Goal: Task Accomplishment & Management: Manage account settings

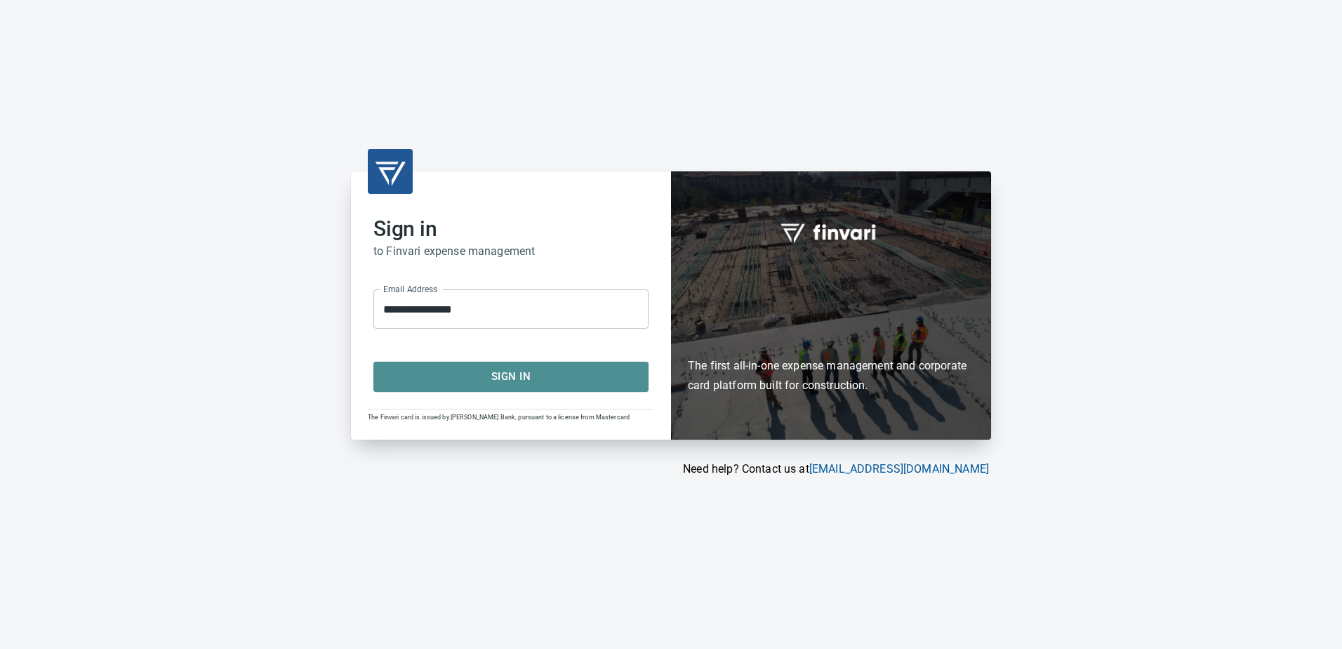
click at [515, 370] on span "Sign In" at bounding box center [511, 376] width 244 height 18
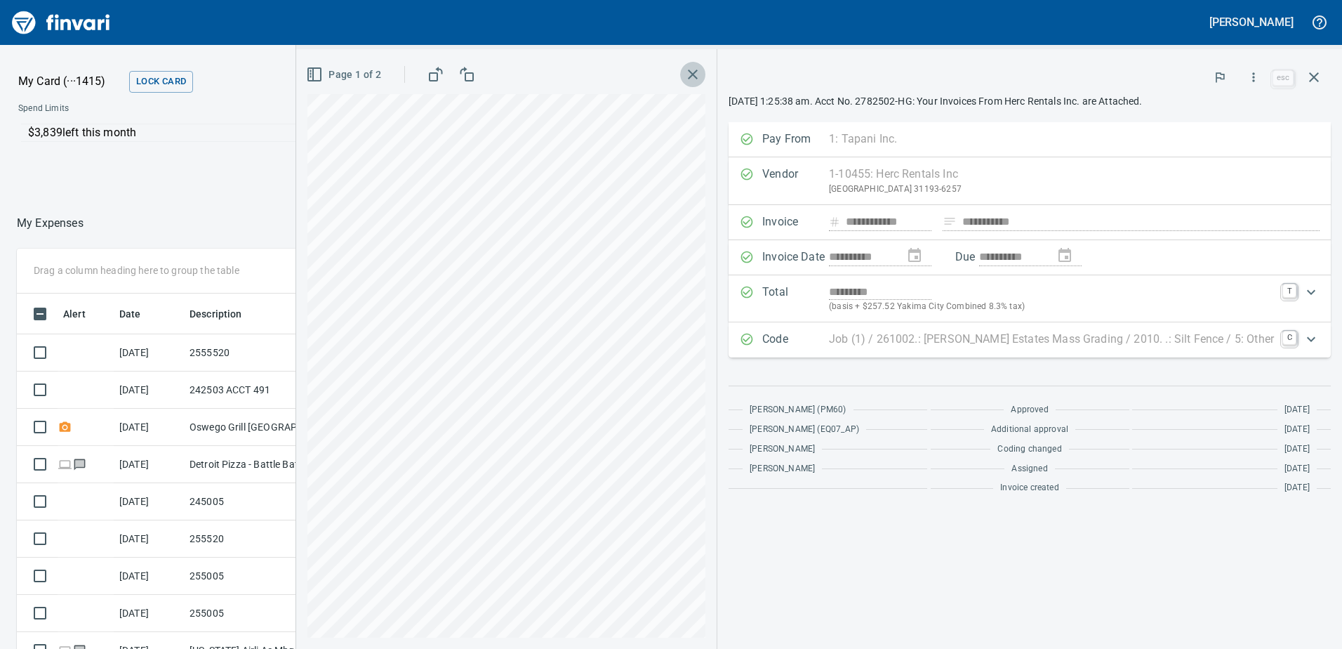
click at [701, 74] on icon "button" at bounding box center [692, 74] width 17 height 17
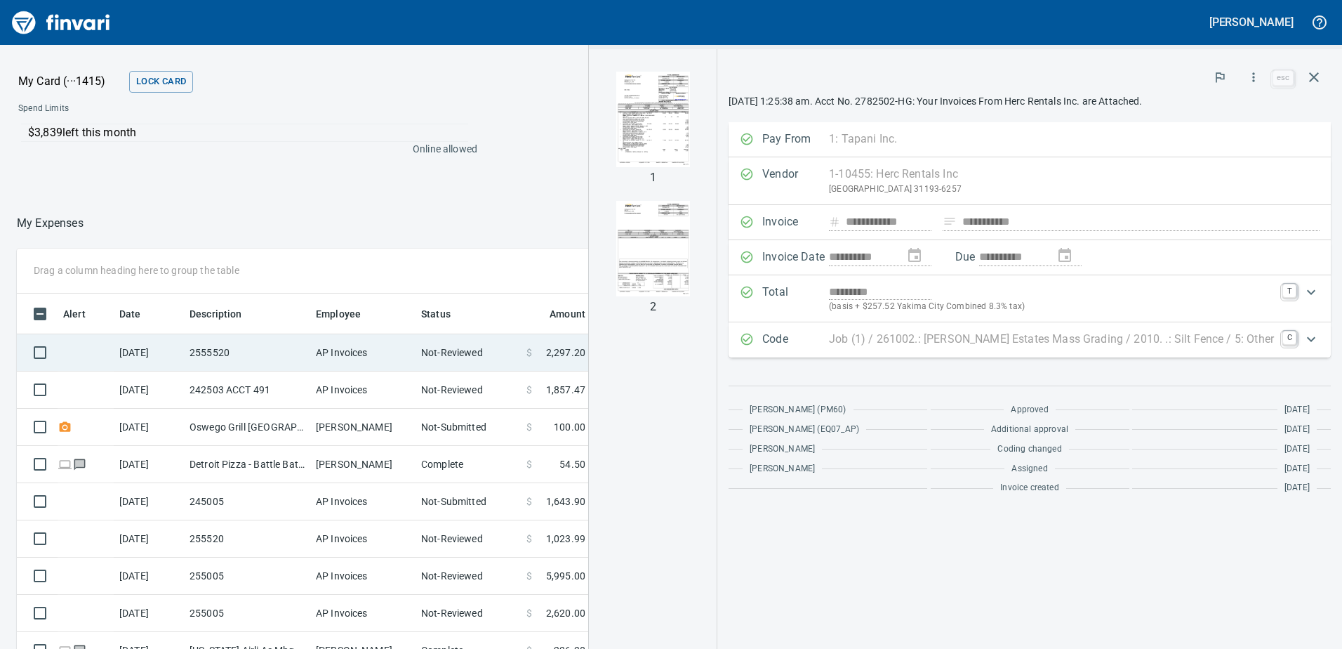
click at [204, 354] on td "2555520" at bounding box center [247, 352] width 126 height 37
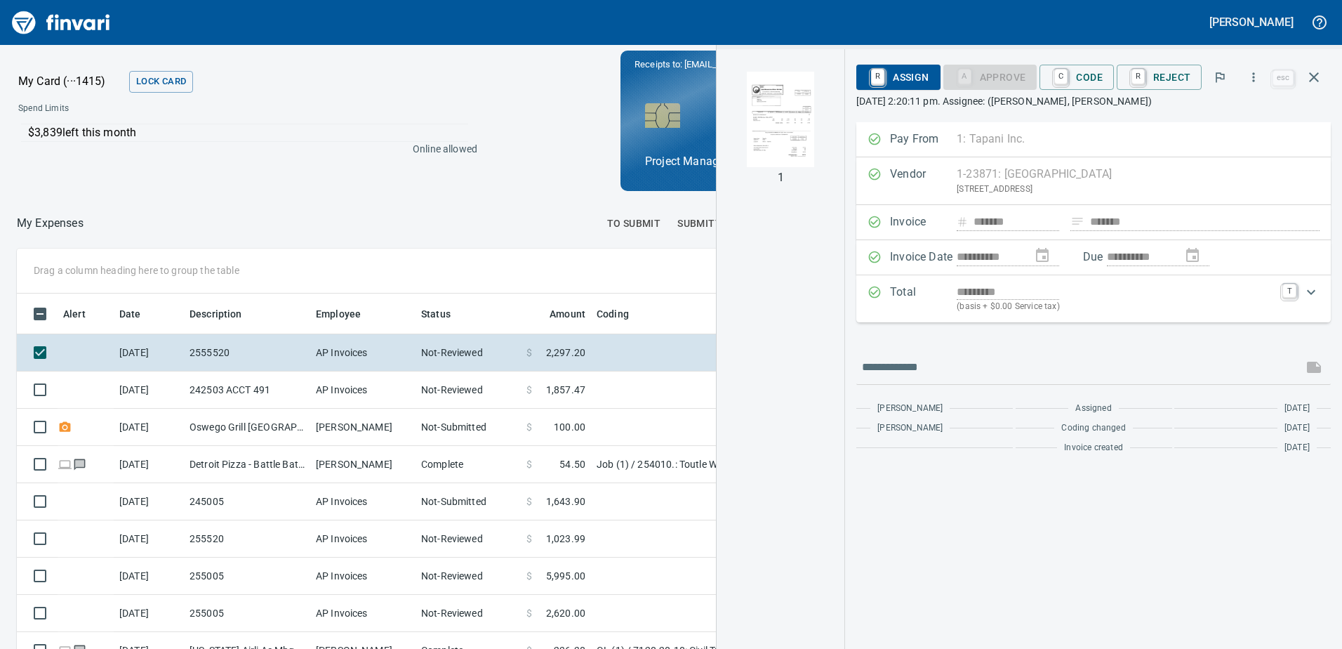
click at [755, 108] on img "button" at bounding box center [780, 119] width 95 height 95
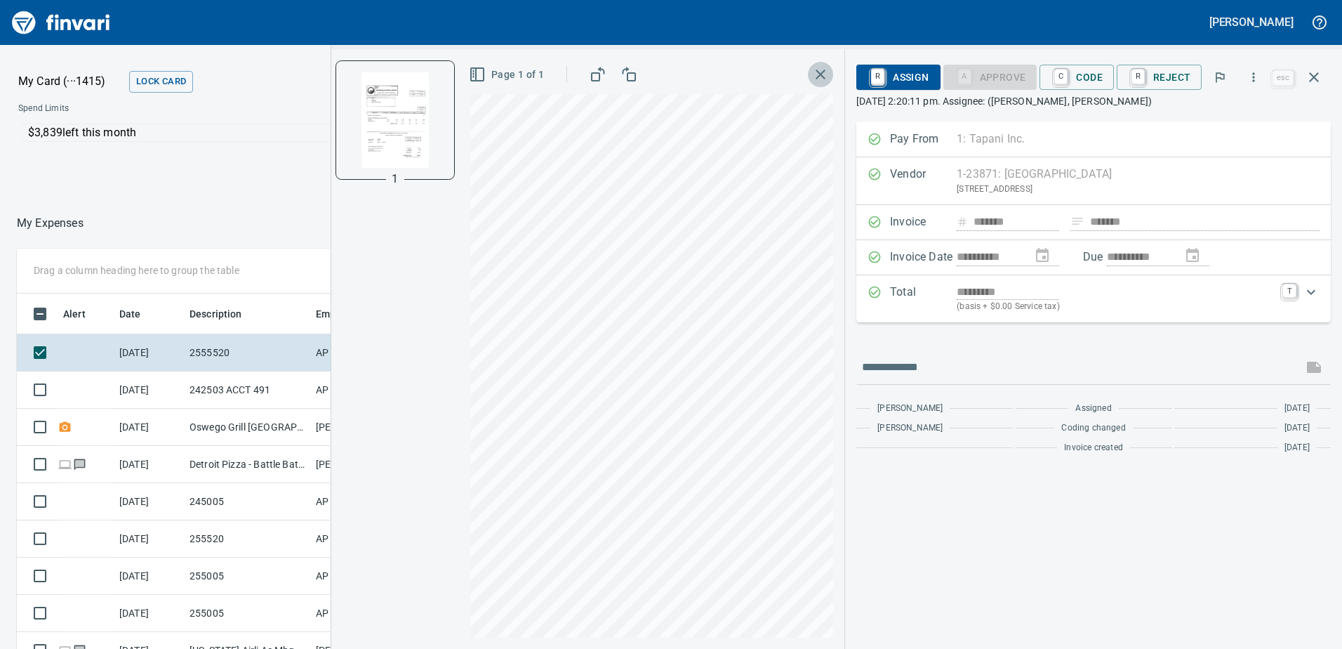
click at [823, 71] on icon "button" at bounding box center [820, 74] width 17 height 17
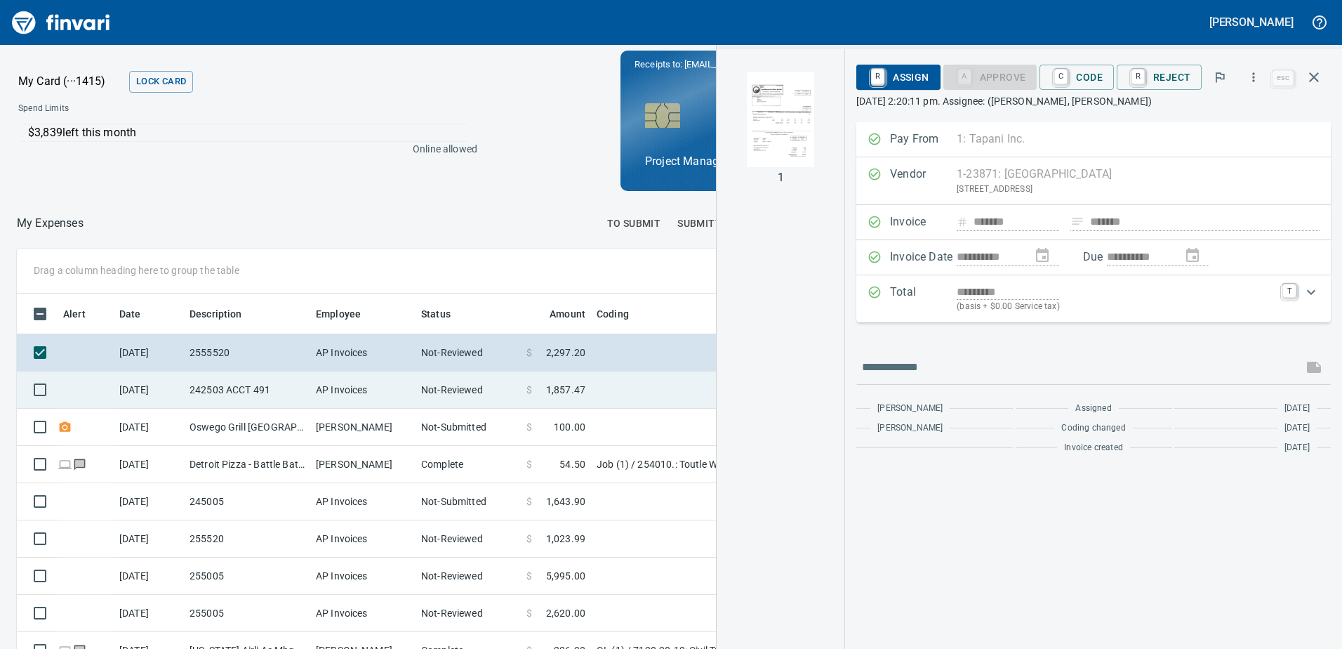
click at [278, 383] on td "242503 ACCT 491" at bounding box center [247, 389] width 126 height 37
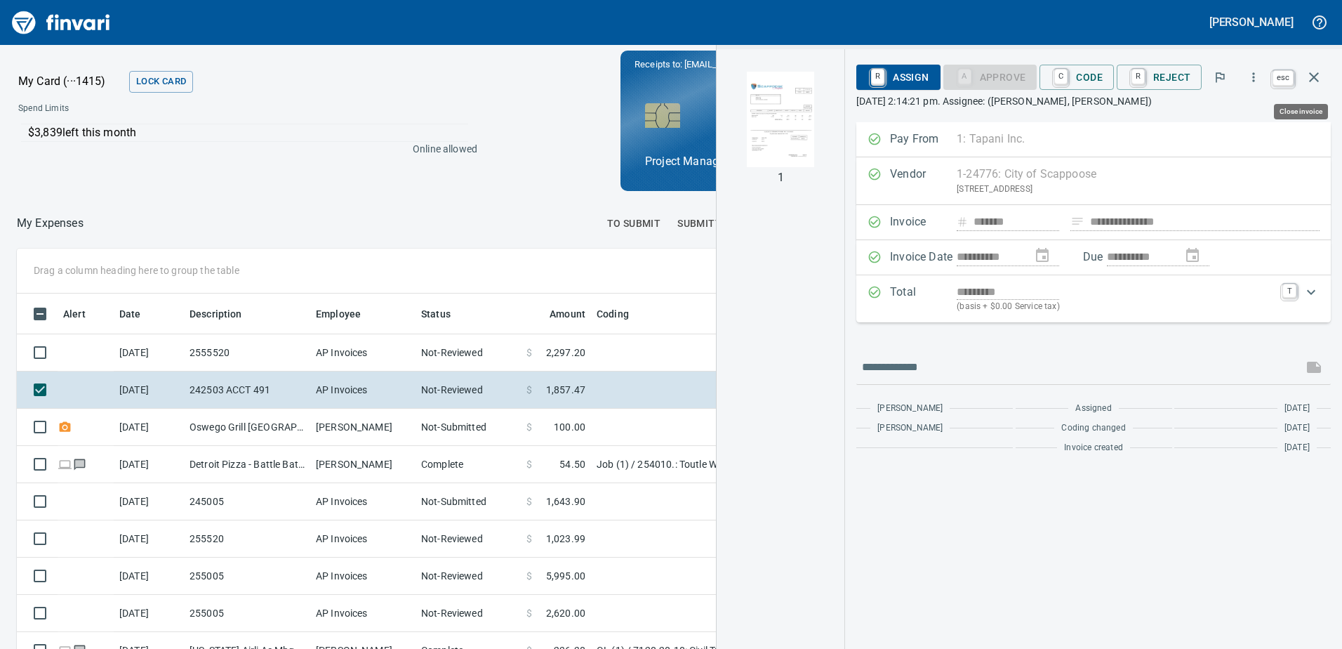
scroll to position [484, 926]
click at [1318, 72] on icon "button" at bounding box center [1314, 77] width 17 height 17
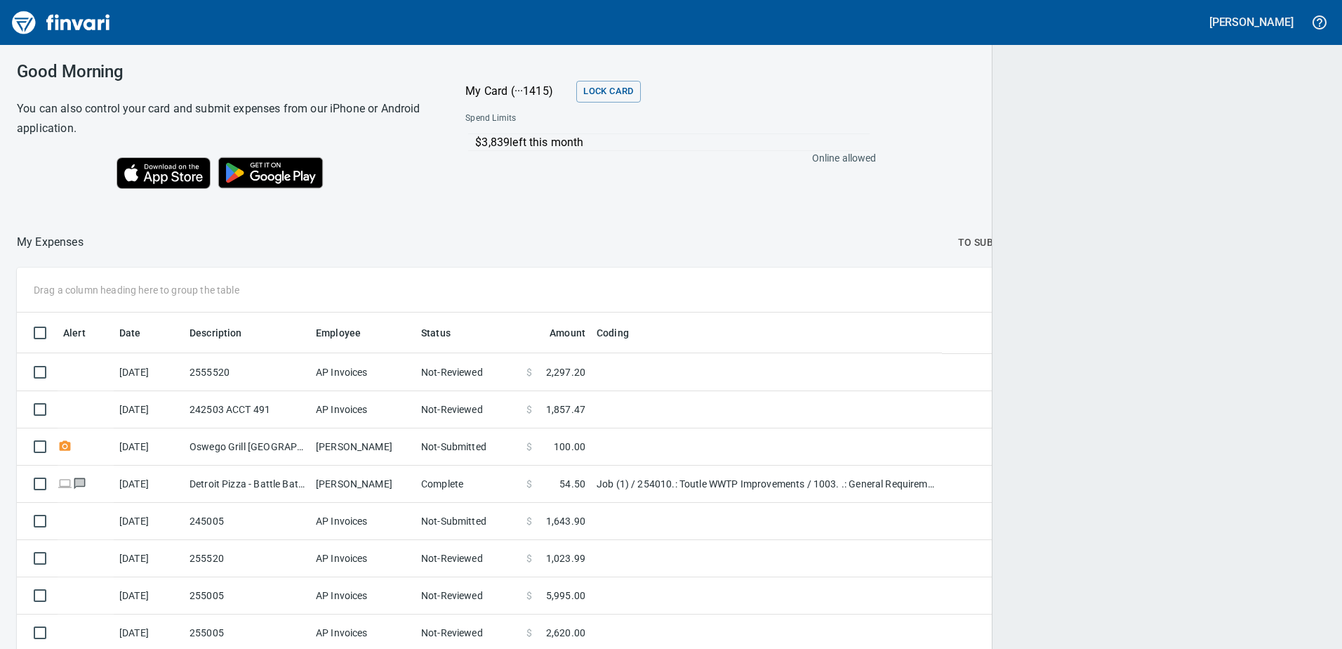
scroll to position [484, 1275]
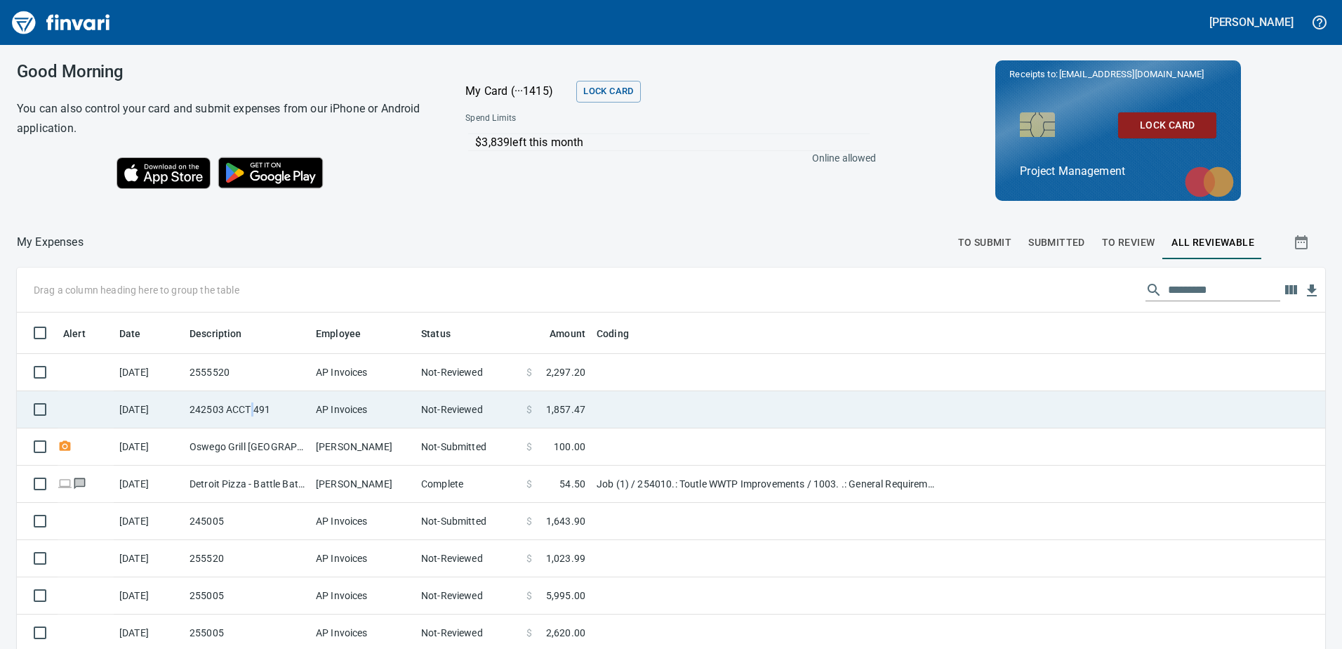
click at [252, 409] on td "242503 ACCT 491" at bounding box center [247, 409] width 126 height 37
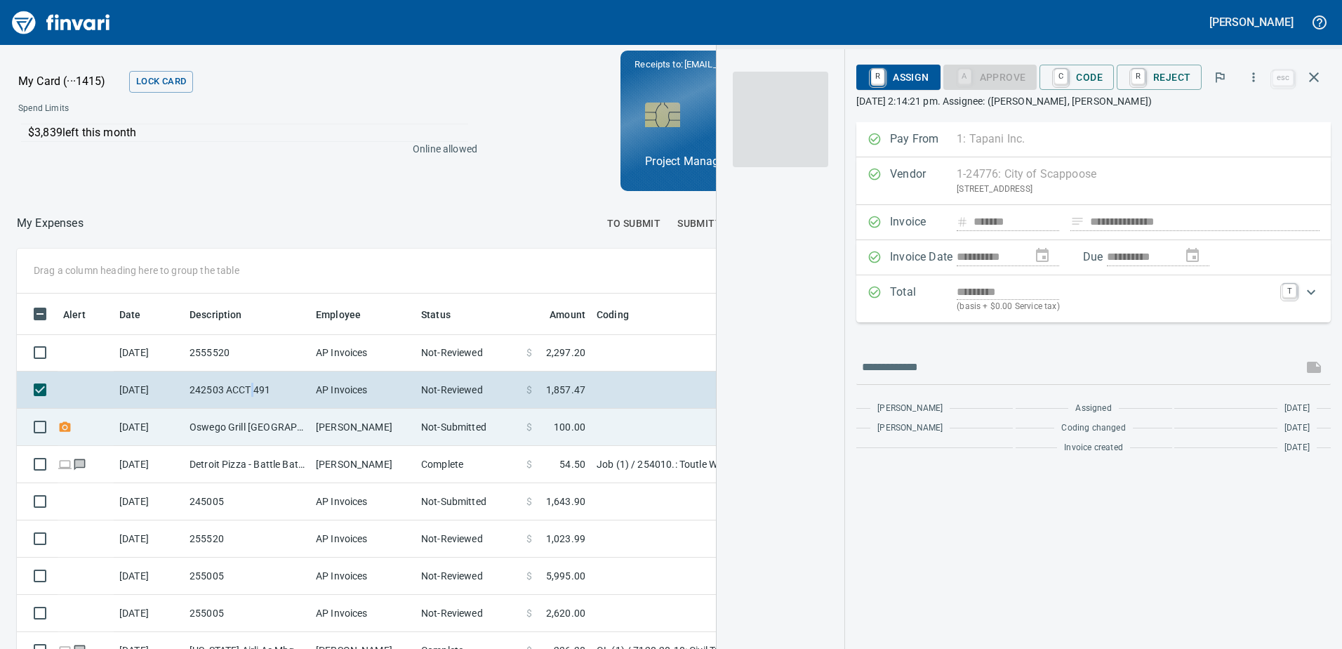
scroll to position [484, 926]
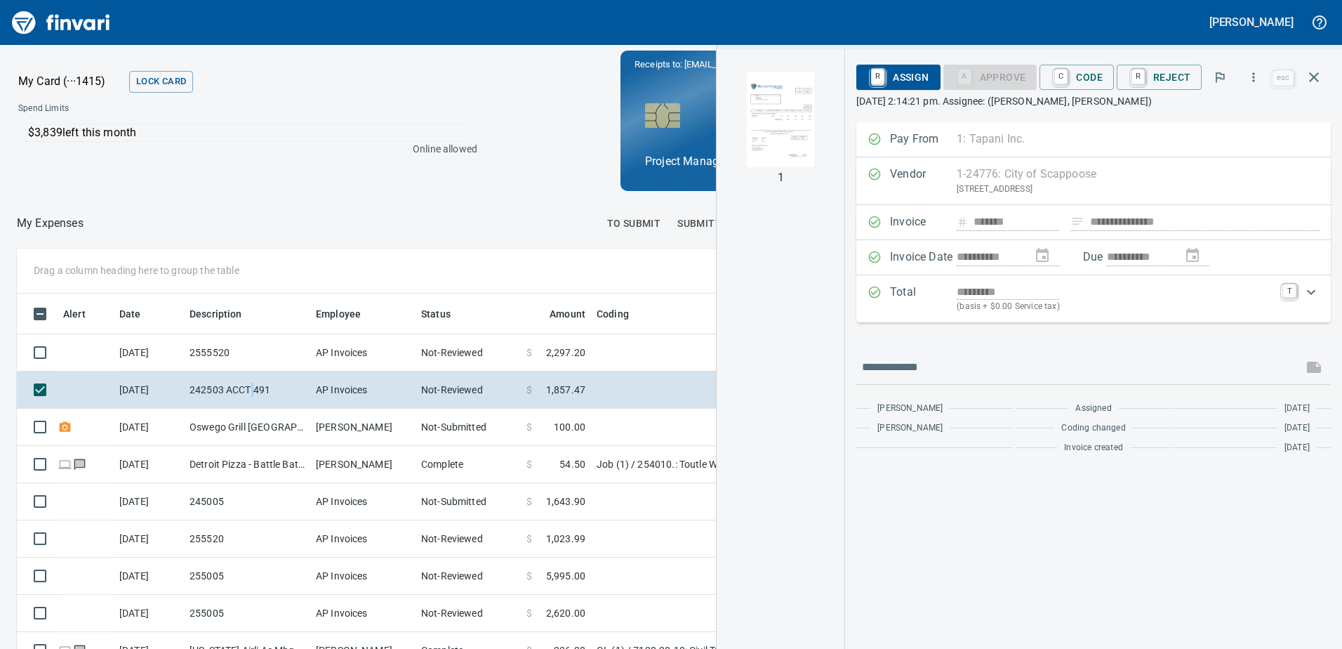
click at [773, 138] on img "button" at bounding box center [780, 119] width 95 height 95
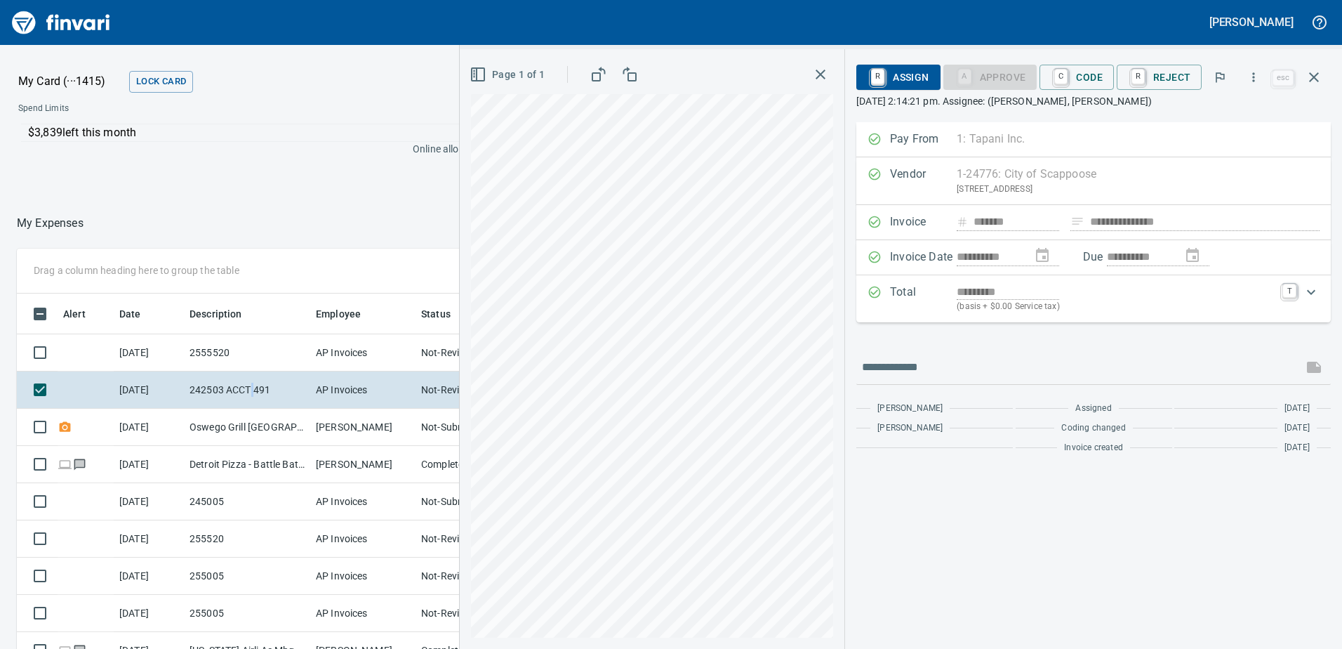
click at [827, 77] on icon "button" at bounding box center [820, 74] width 17 height 17
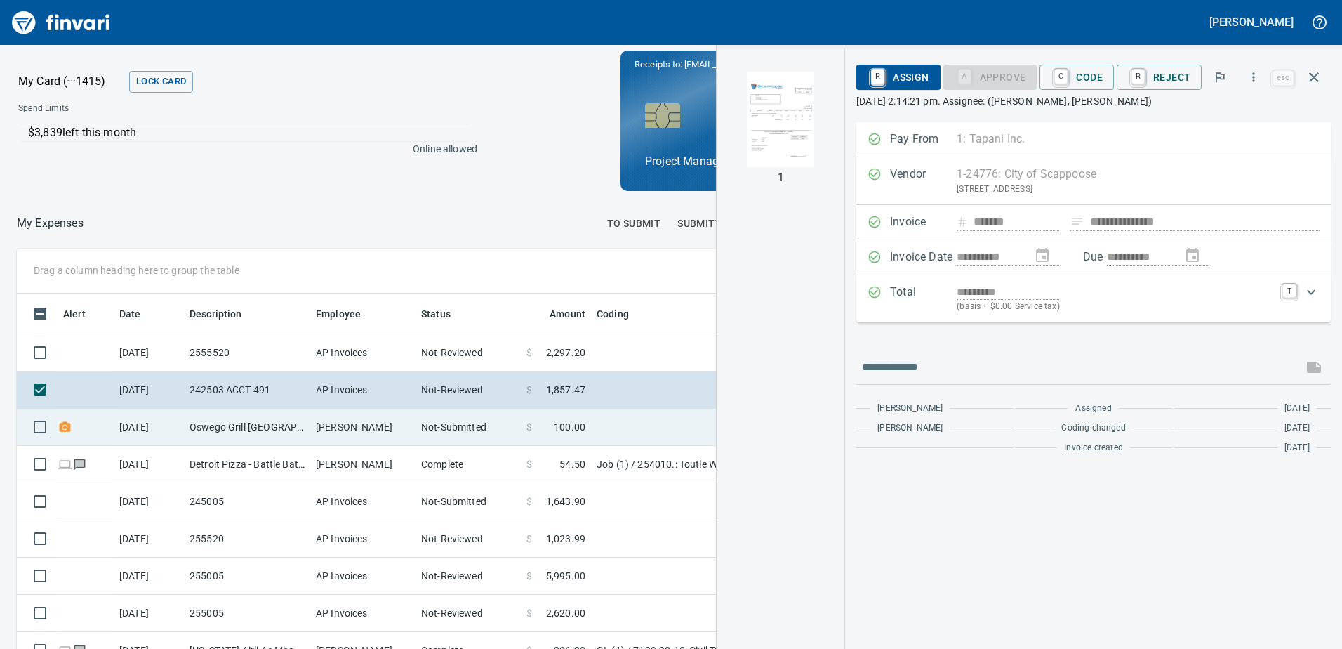
click at [246, 420] on td "Oswego Grill [GEOGRAPHIC_DATA] OR" at bounding box center [247, 427] width 126 height 37
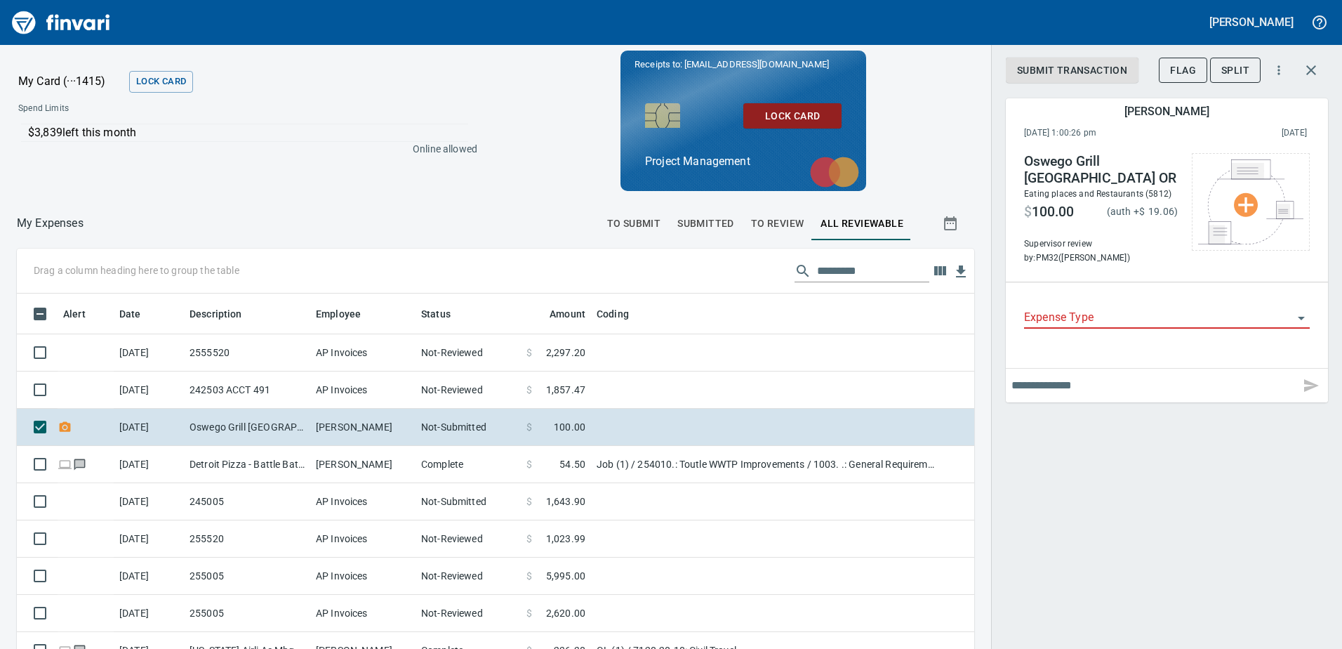
scroll to position [484, 926]
click at [1315, 72] on icon "button" at bounding box center [1311, 70] width 17 height 17
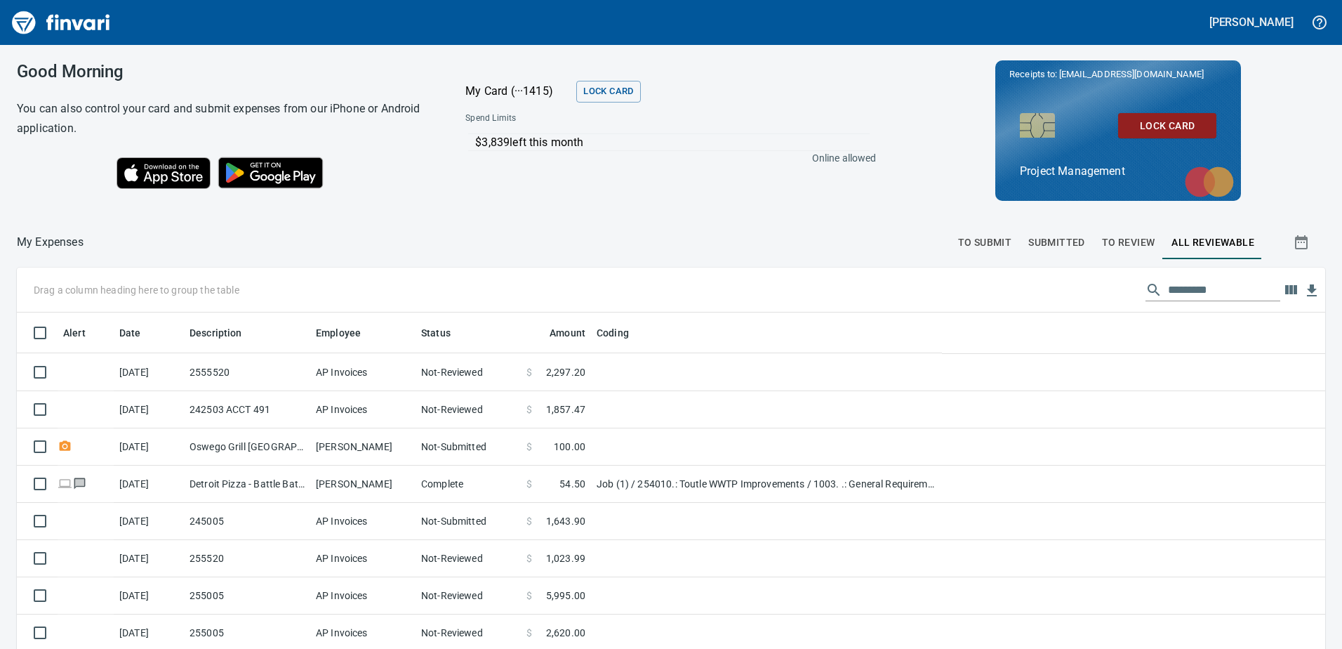
scroll to position [484, 1275]
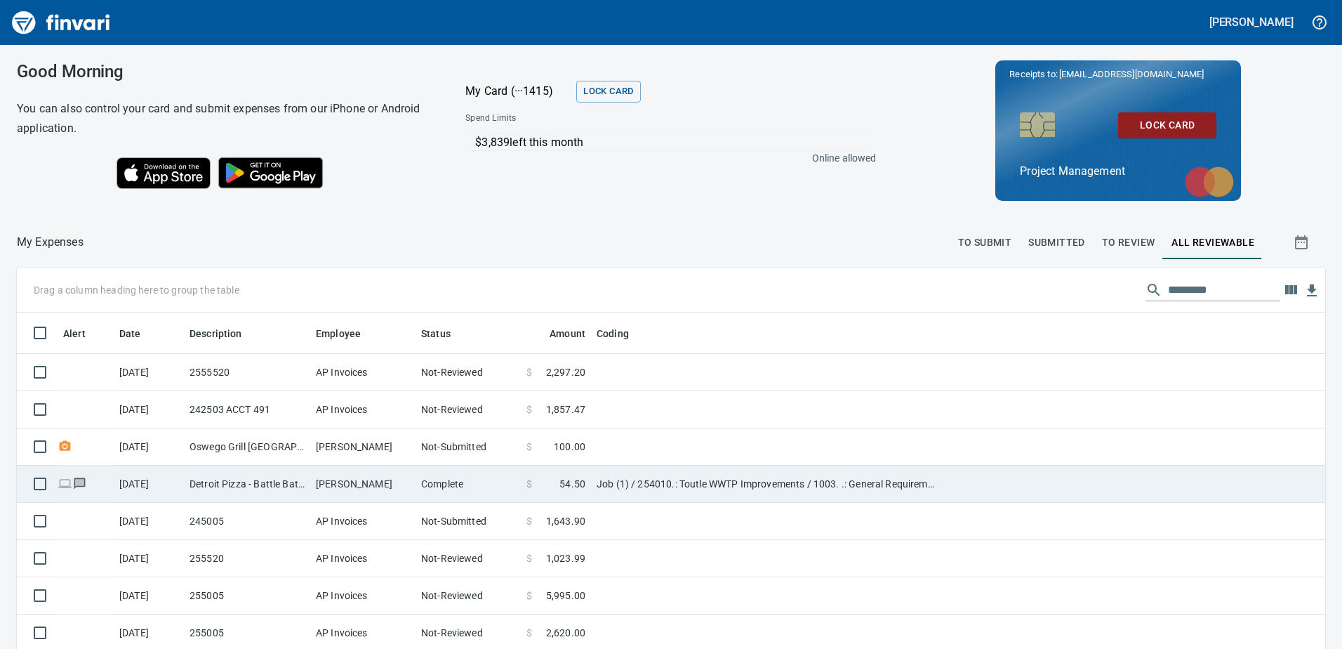
click at [222, 475] on td "Detroit Pizza - Battle Battle Ground [GEOGRAPHIC_DATA]" at bounding box center [247, 483] width 126 height 37
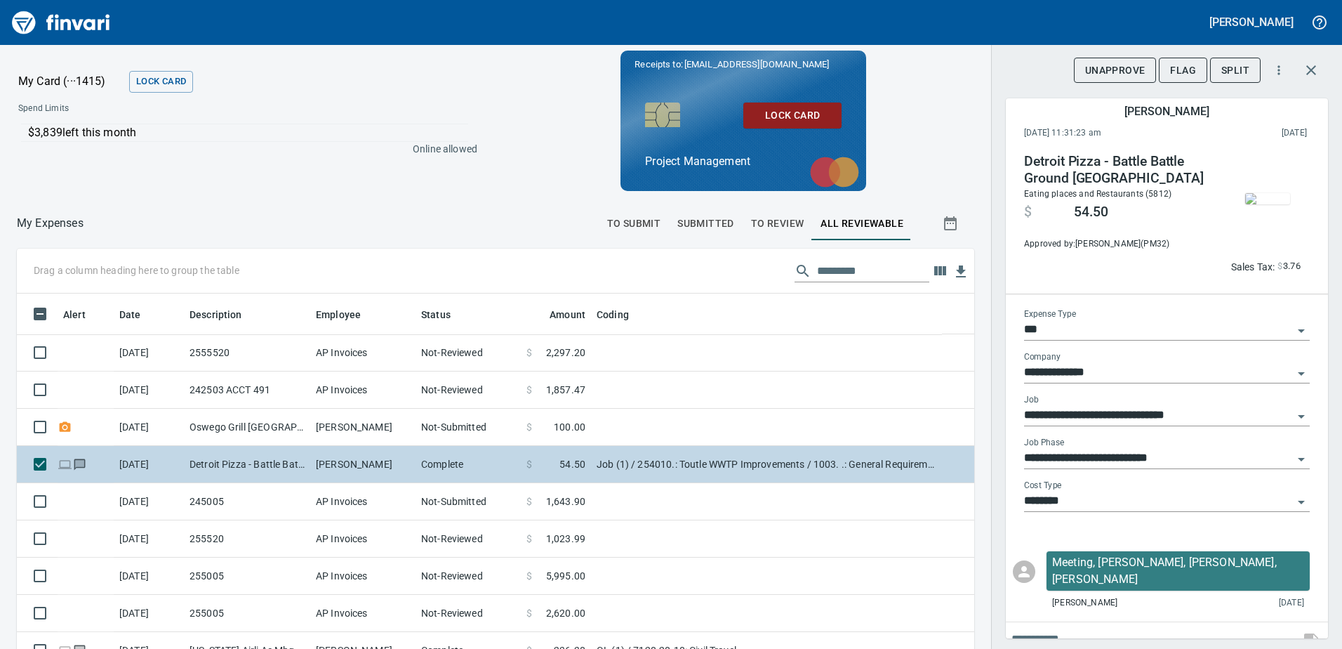
scroll to position [484, 926]
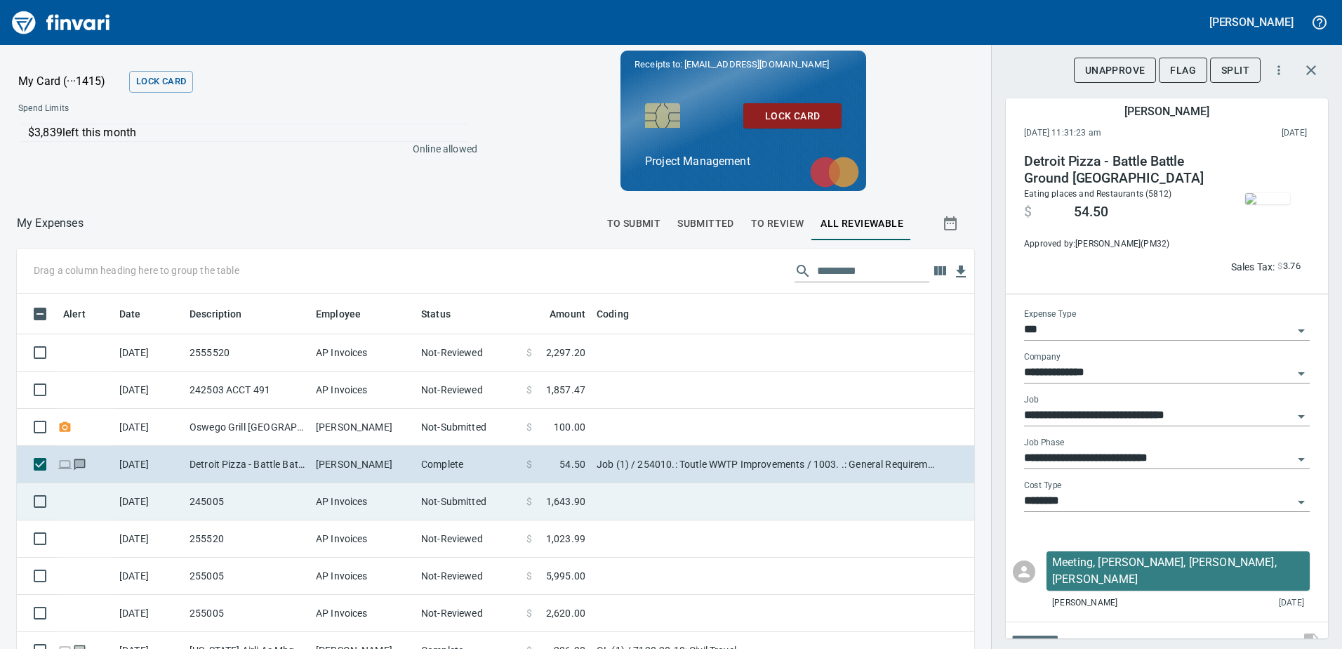
click at [251, 498] on td "245005" at bounding box center [247, 501] width 126 height 37
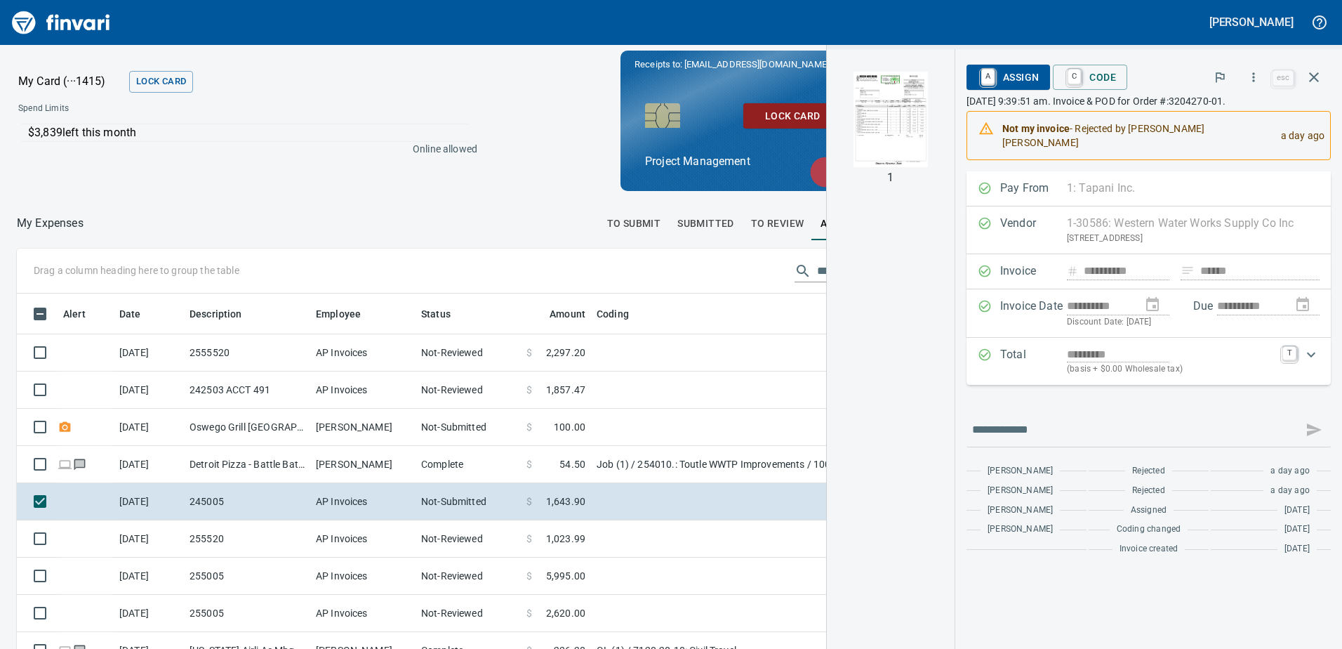
click at [893, 132] on img "button" at bounding box center [890, 119] width 95 height 95
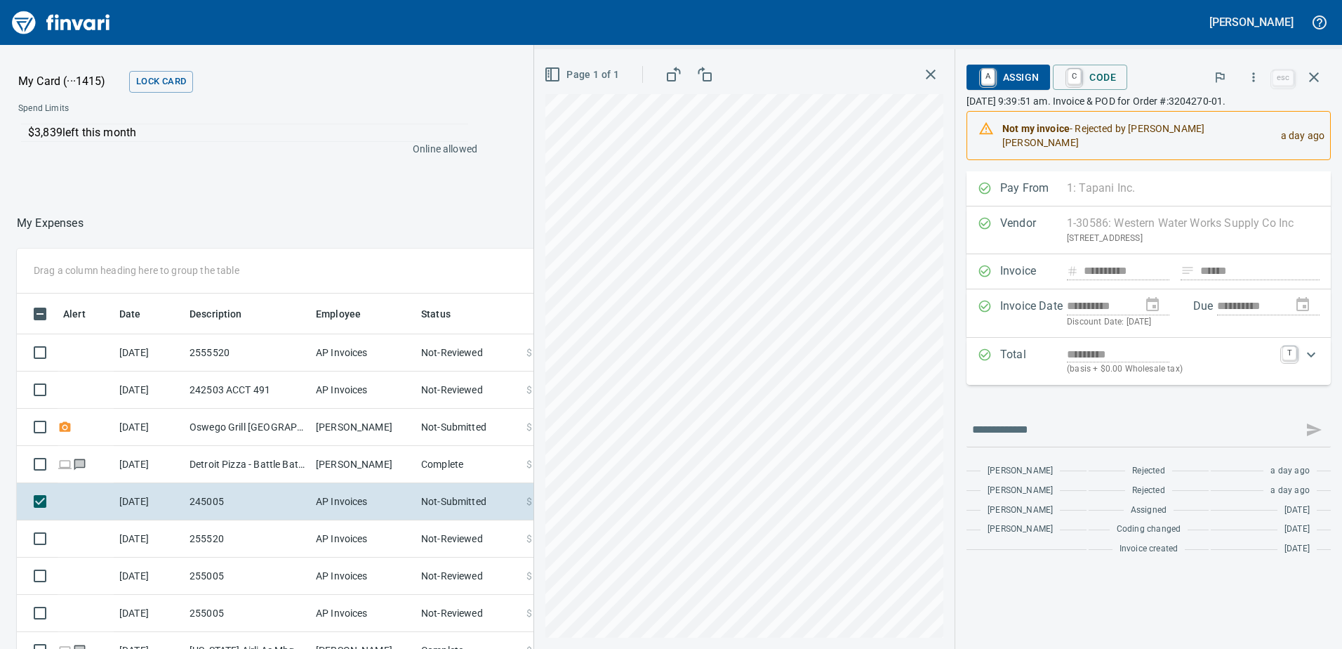
click at [924, 76] on icon "button" at bounding box center [930, 74] width 17 height 17
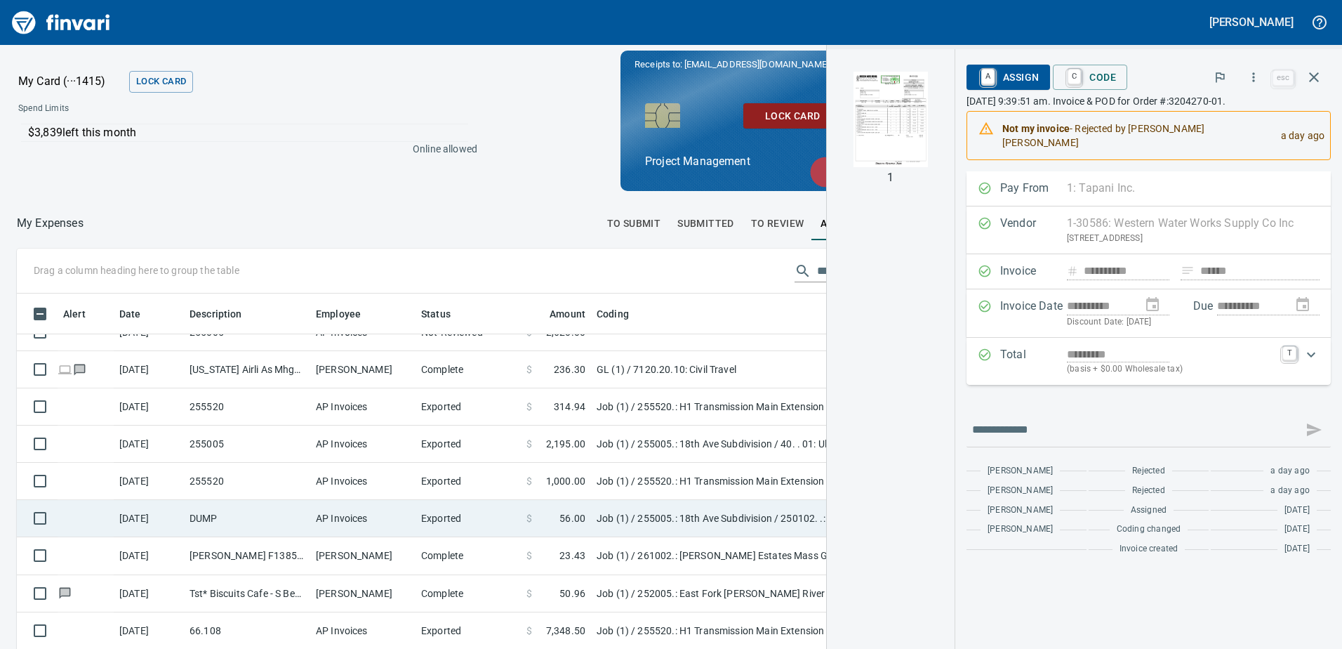
scroll to position [351, 0]
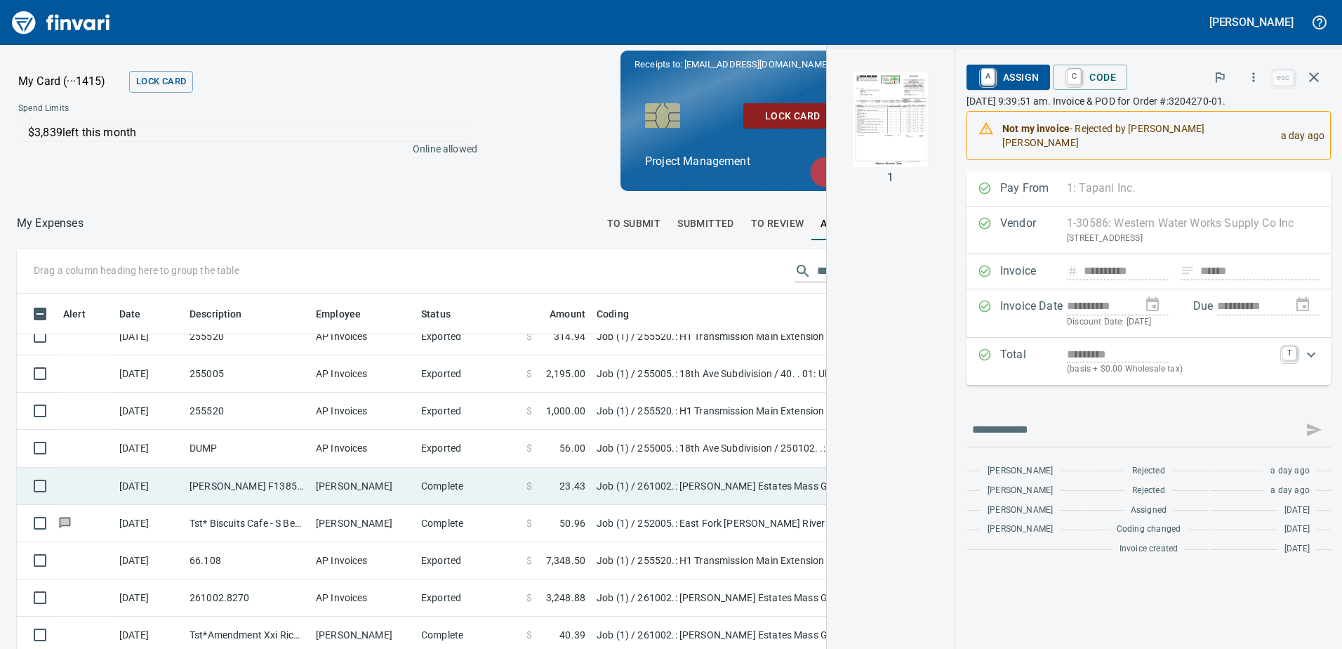
click at [261, 482] on td "[PERSON_NAME] F13854 [PERSON_NAME] WA" at bounding box center [247, 485] width 126 height 37
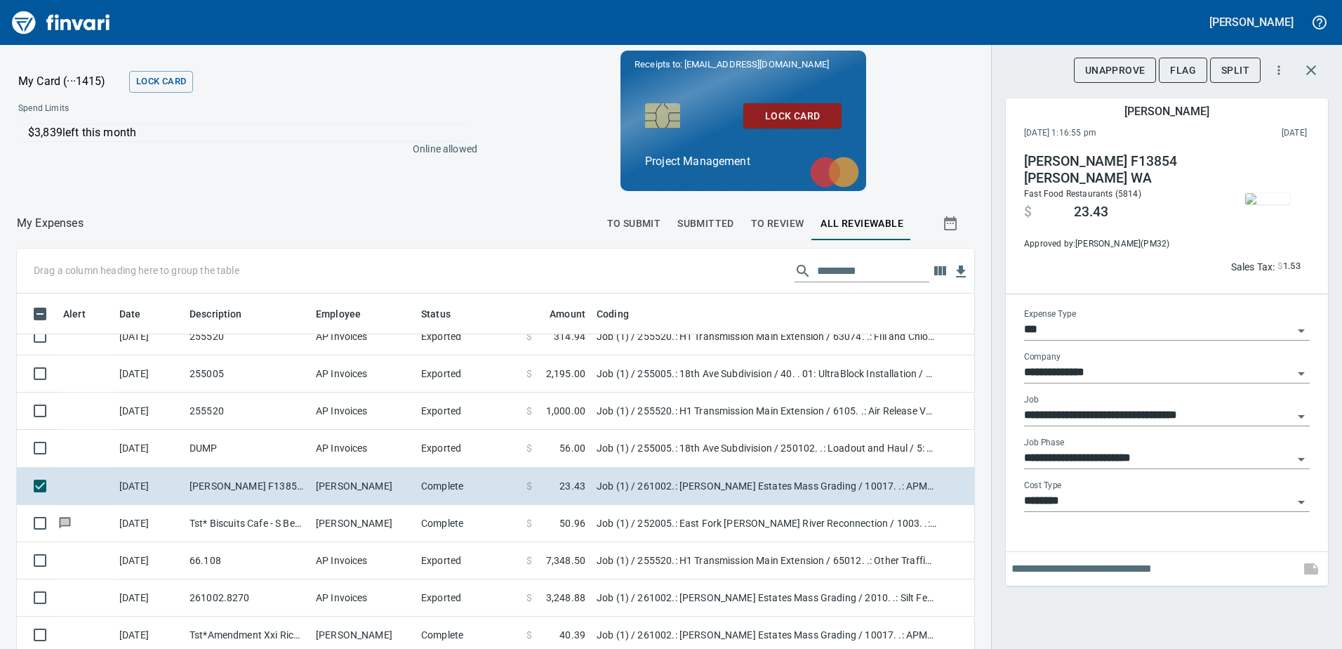
scroll to position [484, 926]
click at [1319, 70] on icon "button" at bounding box center [1311, 70] width 17 height 17
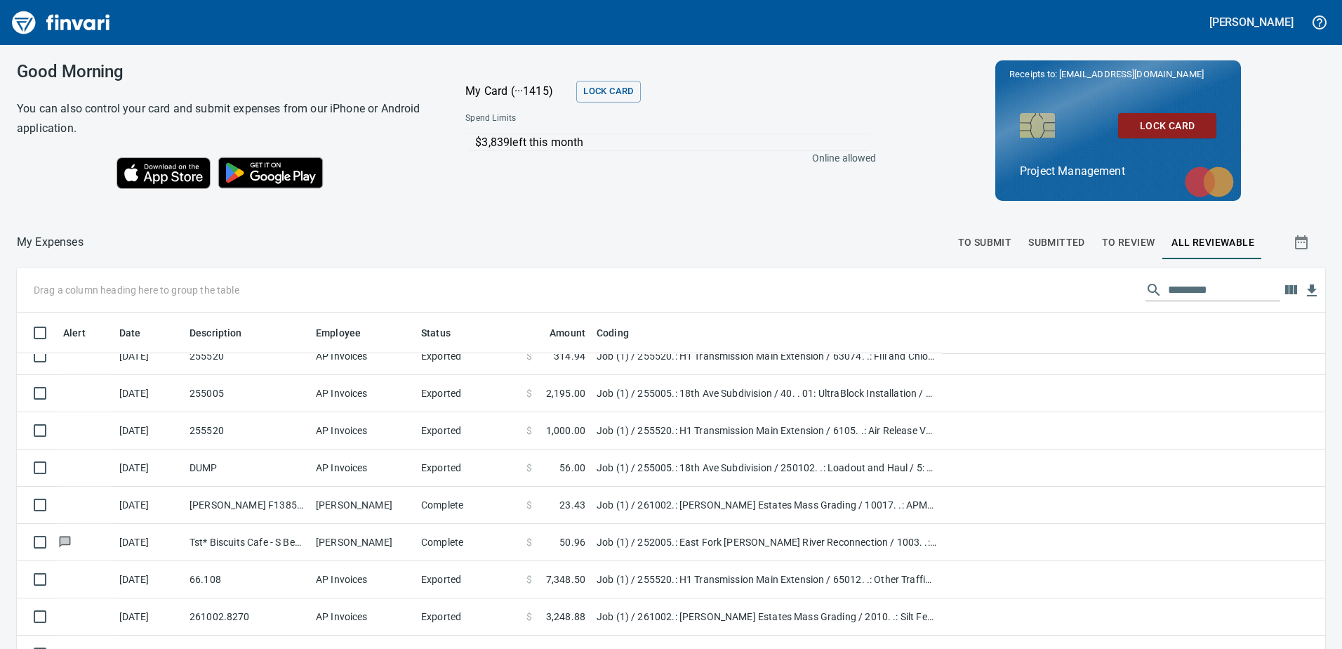
scroll to position [484, 1277]
click at [1118, 232] on button "To Review" at bounding box center [1129, 242] width 70 height 34
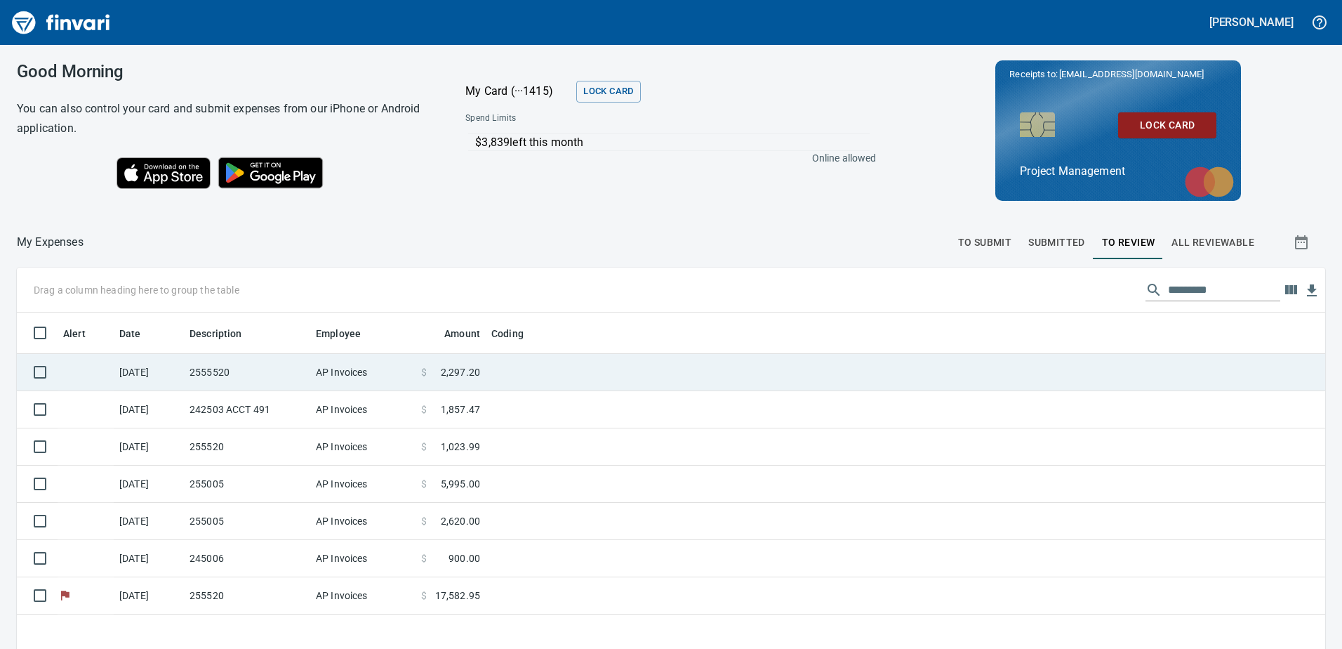
scroll to position [484, 1287]
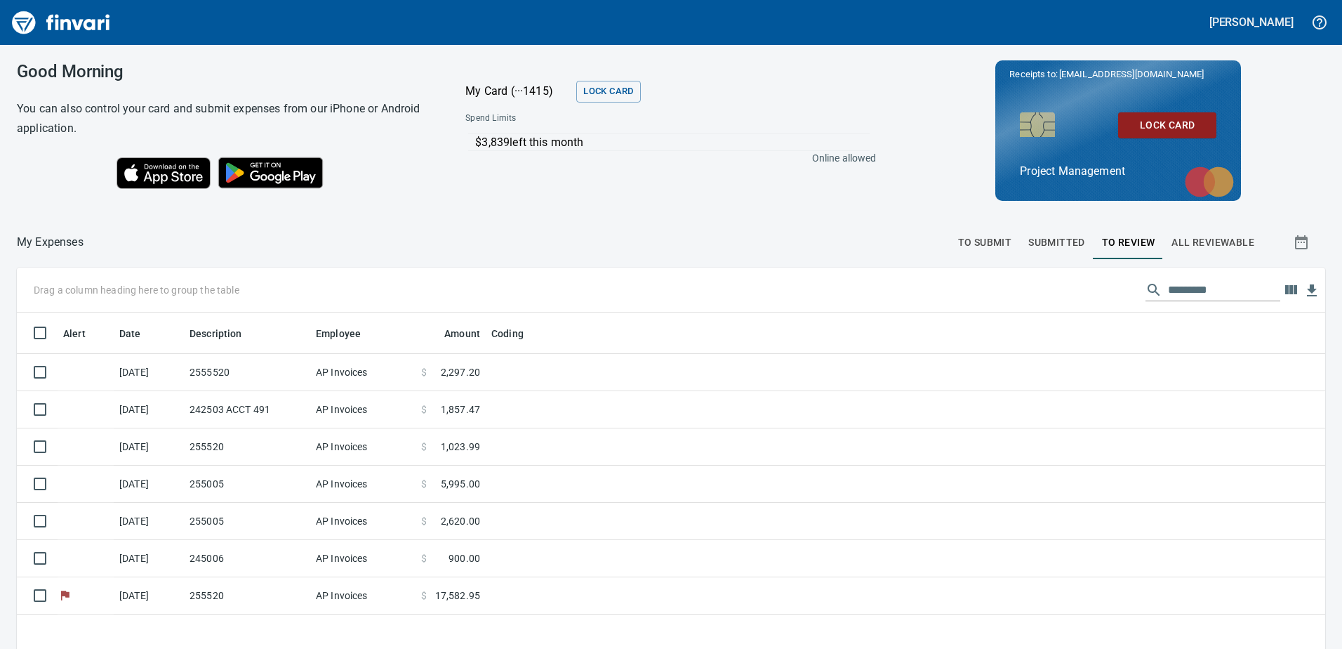
click at [177, 215] on div "Good Morning You can also control your card and submit expenses from our iPhone…" at bounding box center [223, 130] width 447 height 171
